Goal: Check status

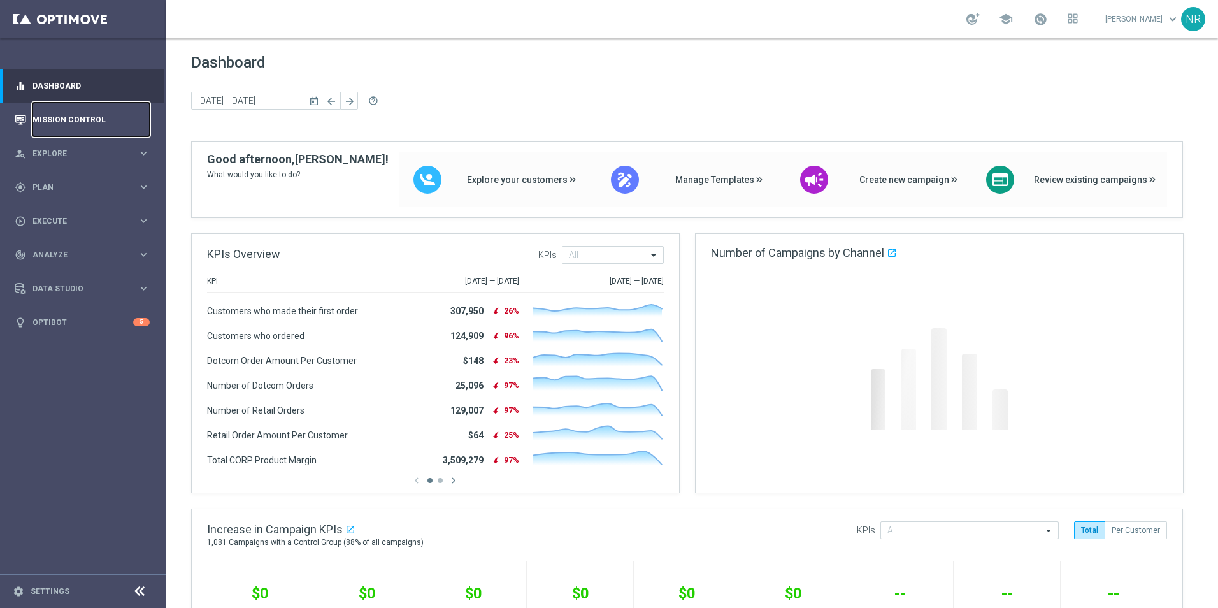
click at [87, 127] on link "Mission Control" at bounding box center [90, 120] width 117 height 34
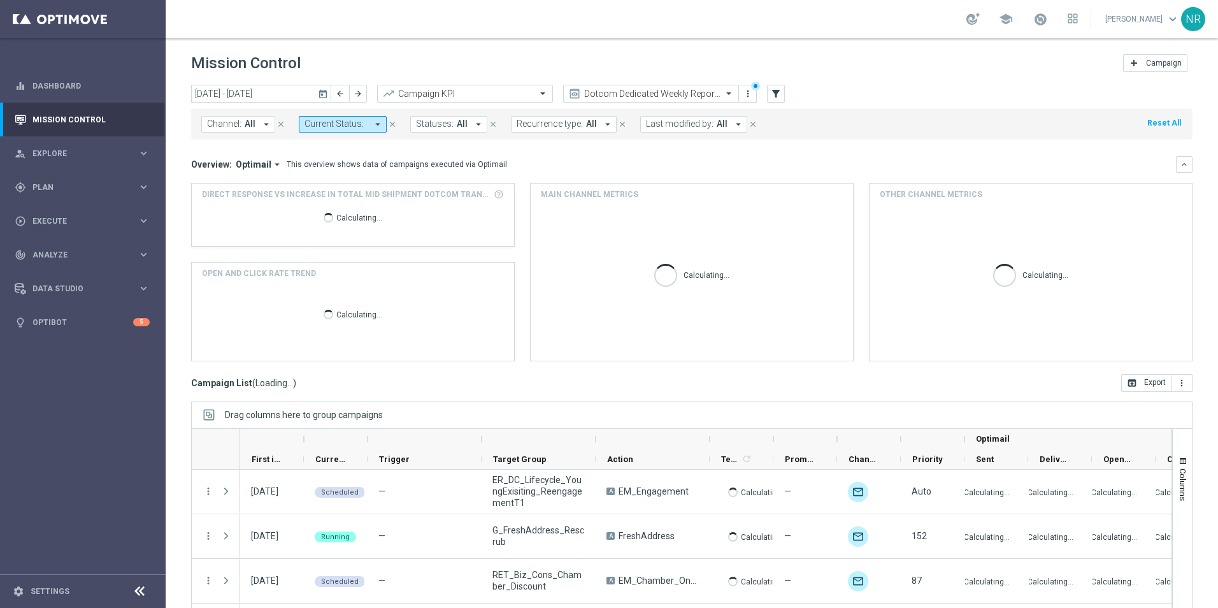
click at [322, 88] on icon "today" at bounding box center [323, 93] width 11 height 11
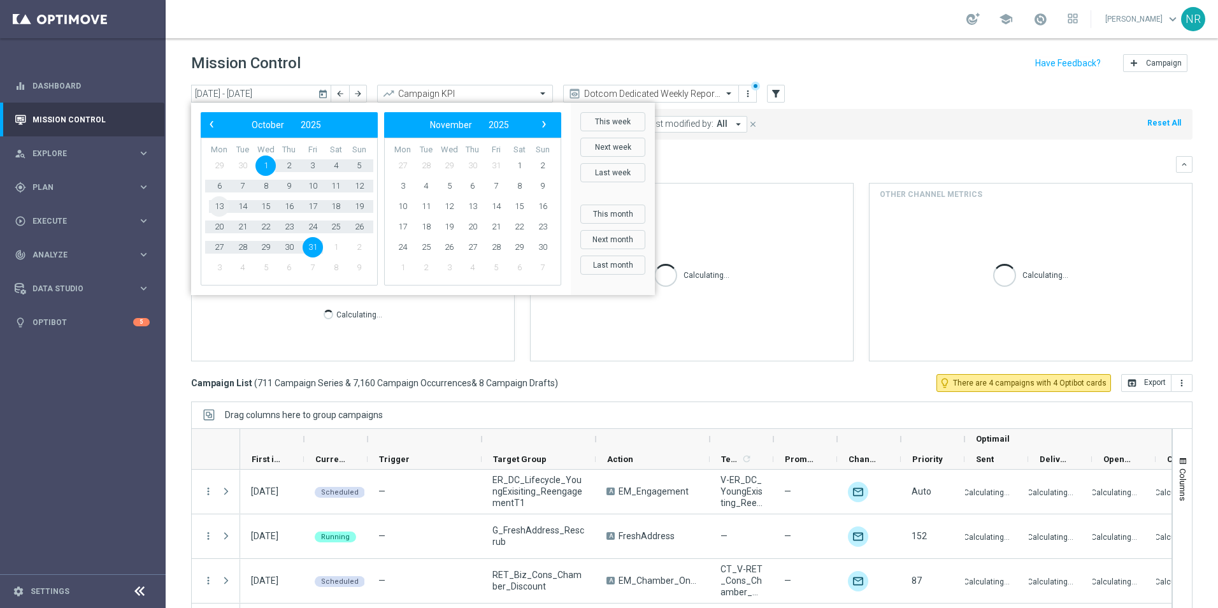
click at [215, 206] on span "13" at bounding box center [219, 206] width 20 height 20
click at [537, 187] on span "9" at bounding box center [543, 186] width 20 height 20
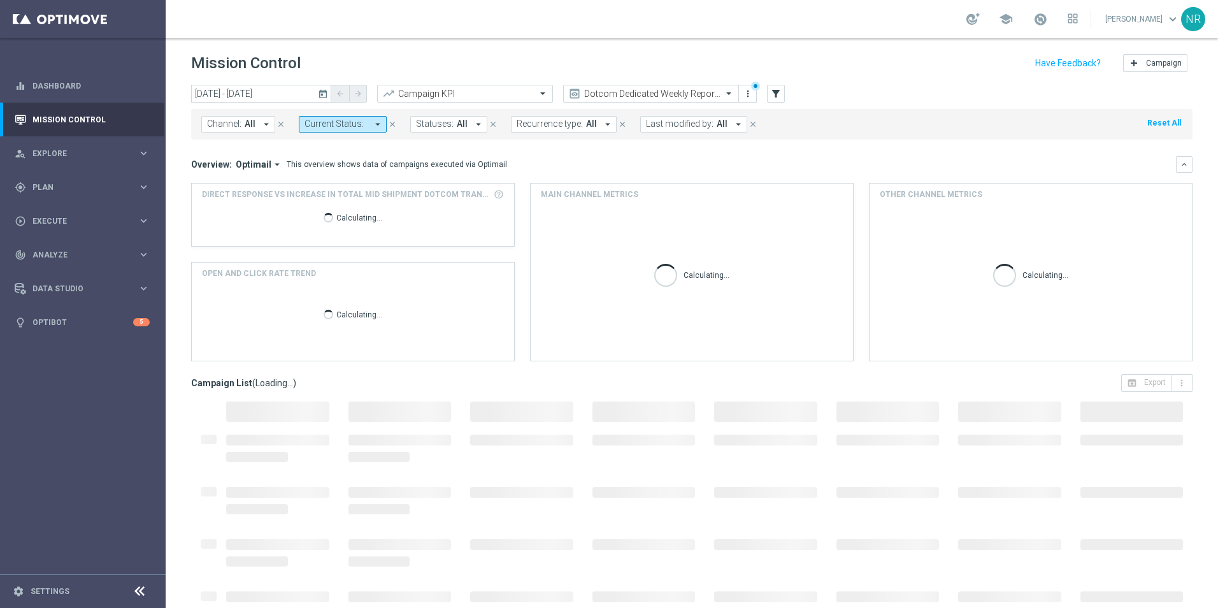
type input "[DATE] - [DATE]"
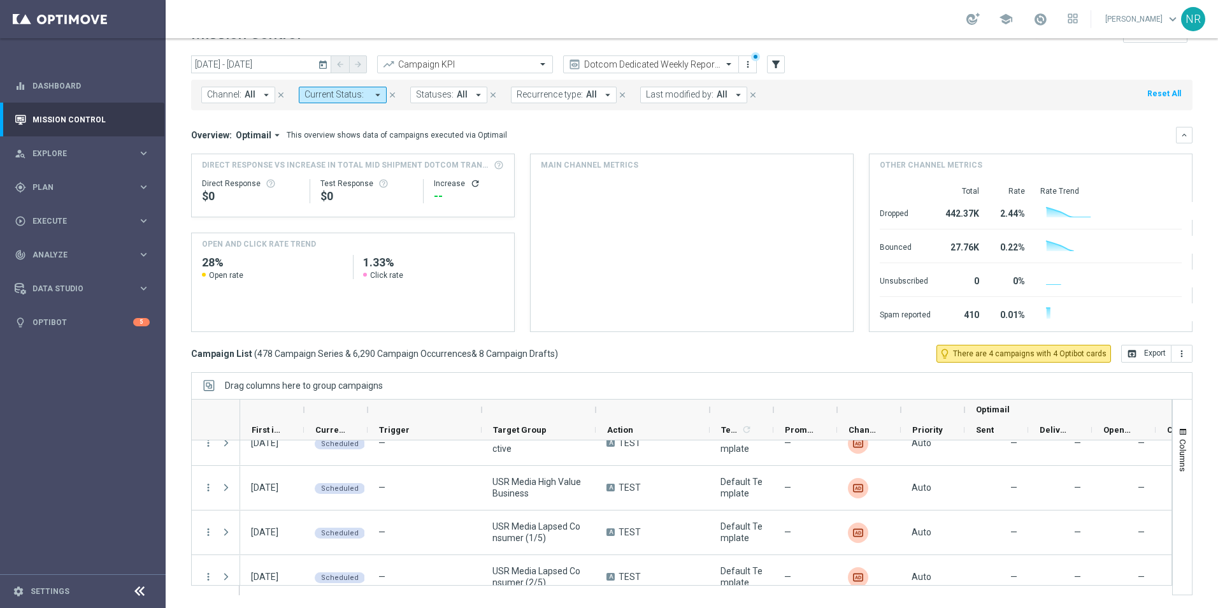
scroll to position [255, 0]
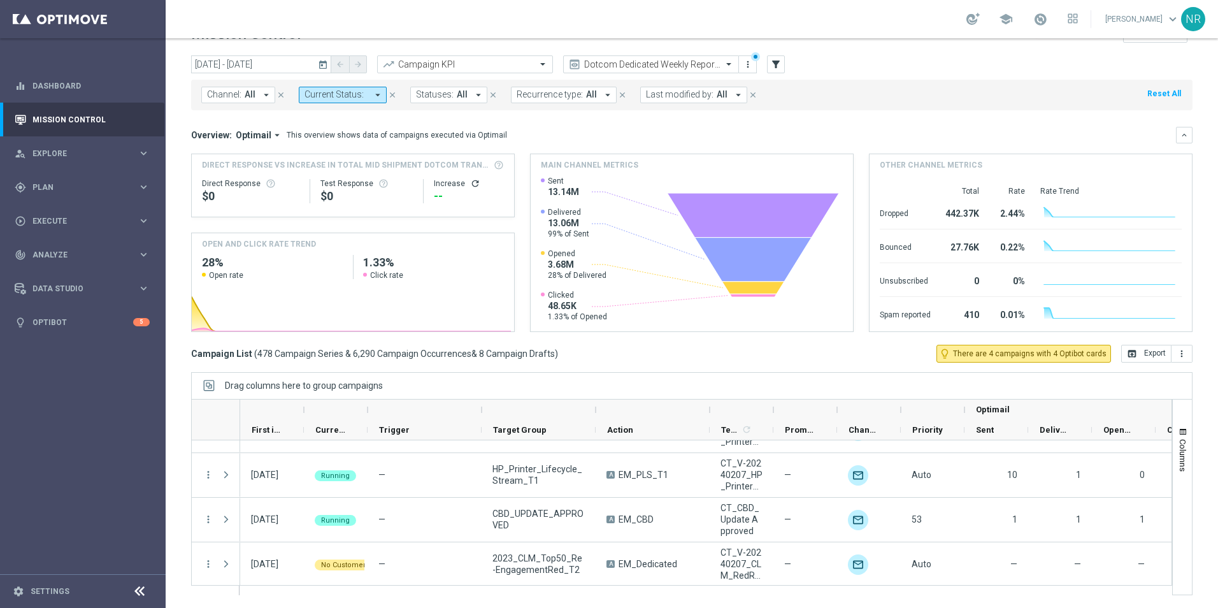
click at [212, 98] on span "Channel:" at bounding box center [224, 94] width 34 height 11
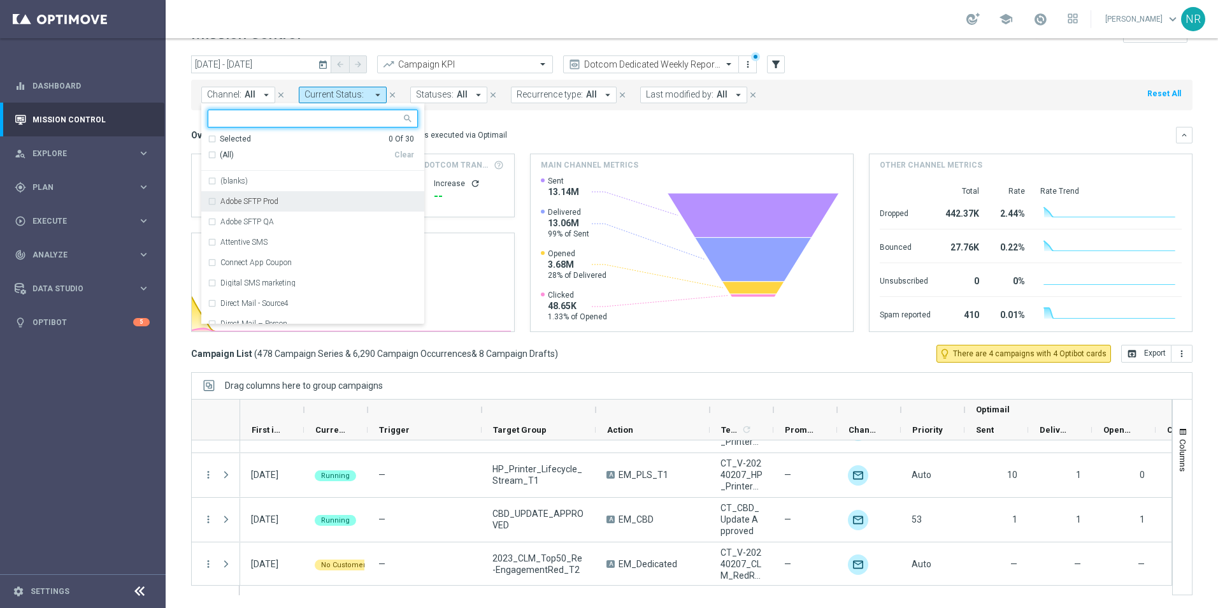
click at [268, 198] on label "Adobe SFTP Prod" at bounding box center [249, 202] width 58 height 8
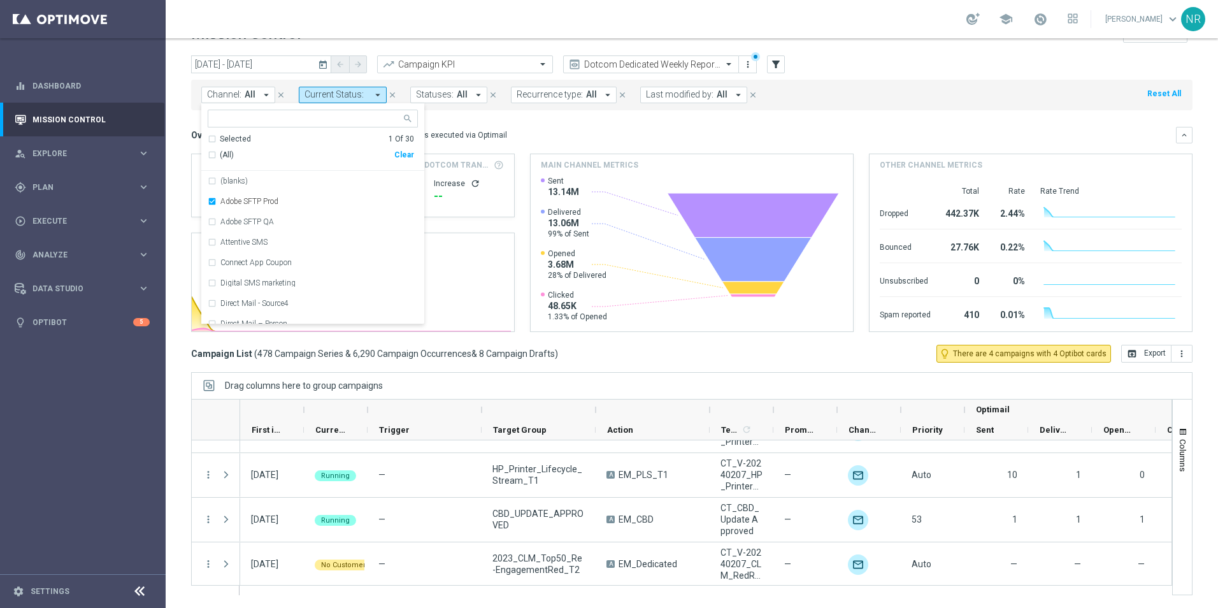
click at [770, 131] on div "Overview: Optimail arrow_drop_down This overview shows data of campaigns execut…" at bounding box center [683, 134] width 985 height 11
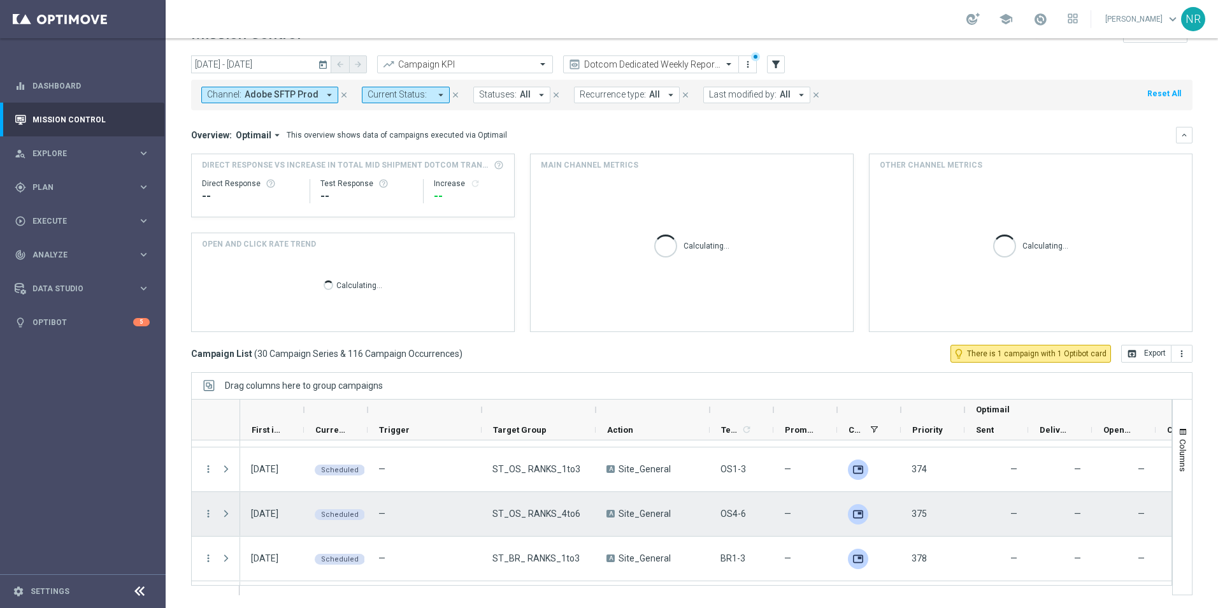
scroll to position [573, 0]
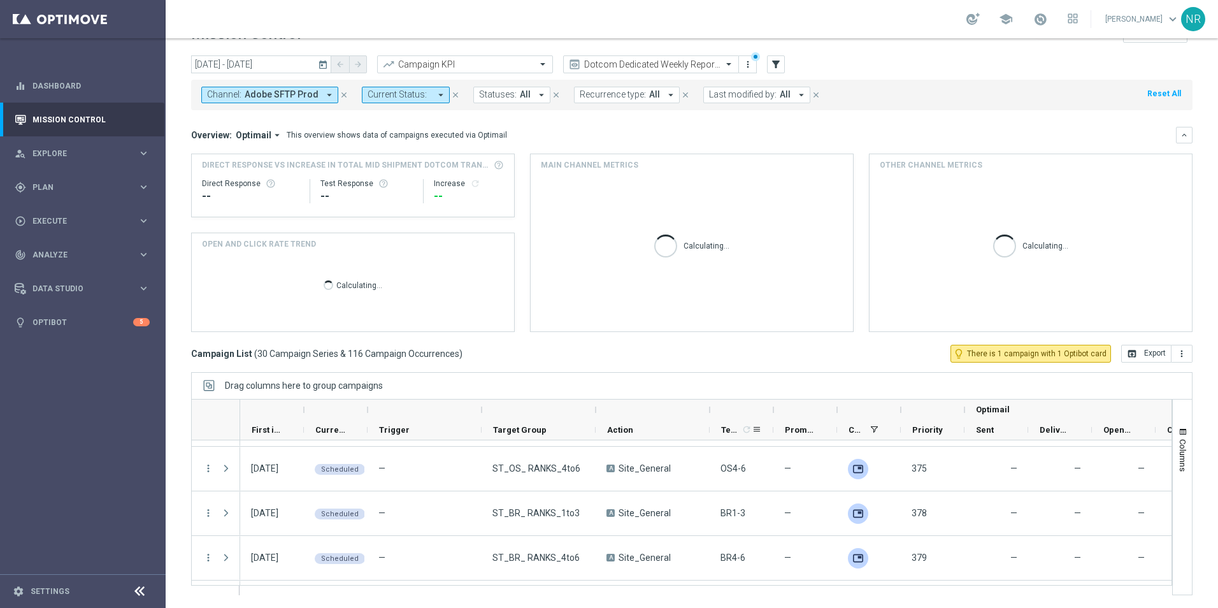
click at [776, 403] on div at bounding box center [773, 410] width 5 height 20
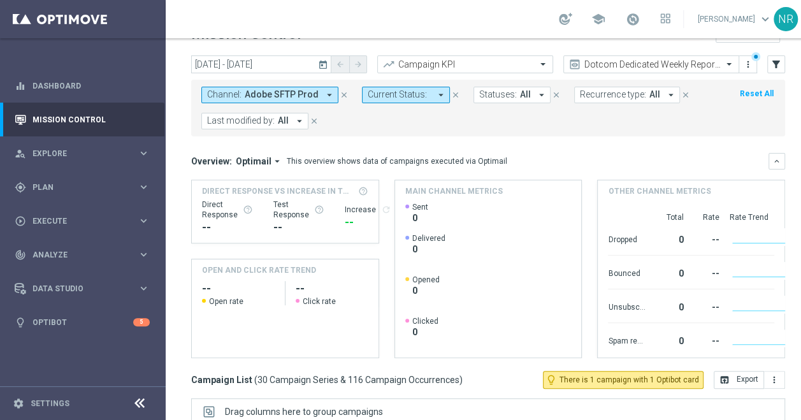
scroll to position [1193, 0]
